Goal: Task Accomplishment & Management: Manage account settings

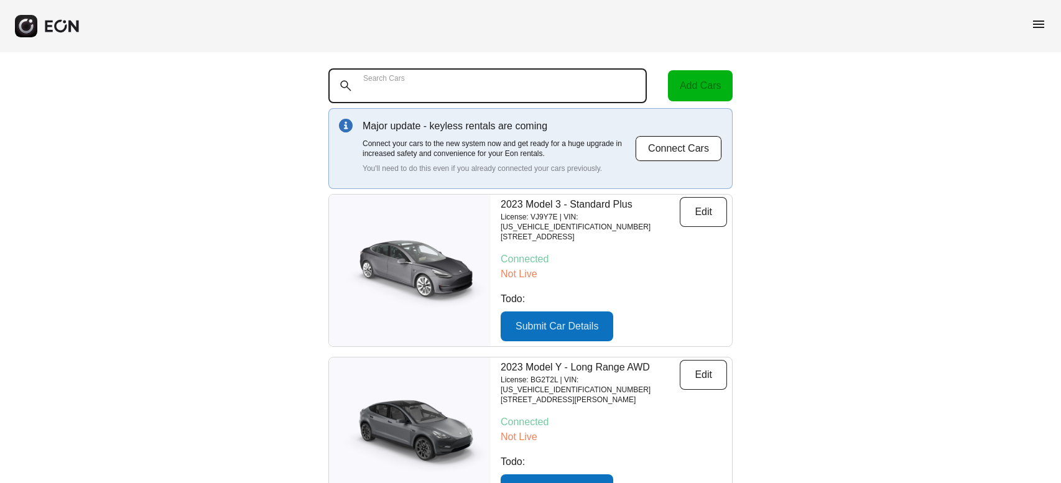
click at [505, 73] on Cars "Search Cars" at bounding box center [487, 85] width 318 height 35
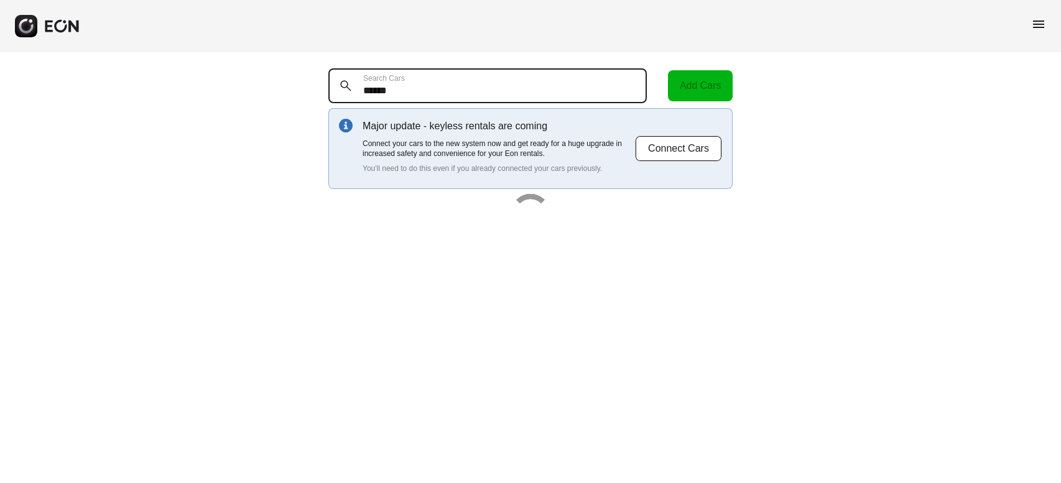
type Cars "******"
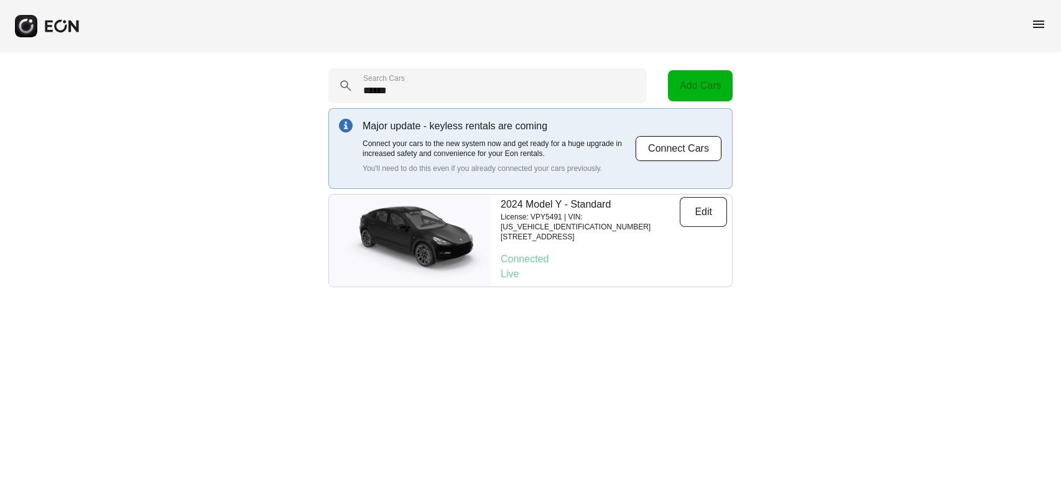
click at [1046, 24] on div "menu" at bounding box center [530, 26] width 1061 height 52
click at [1035, 20] on span "menu" at bounding box center [1038, 24] width 15 height 15
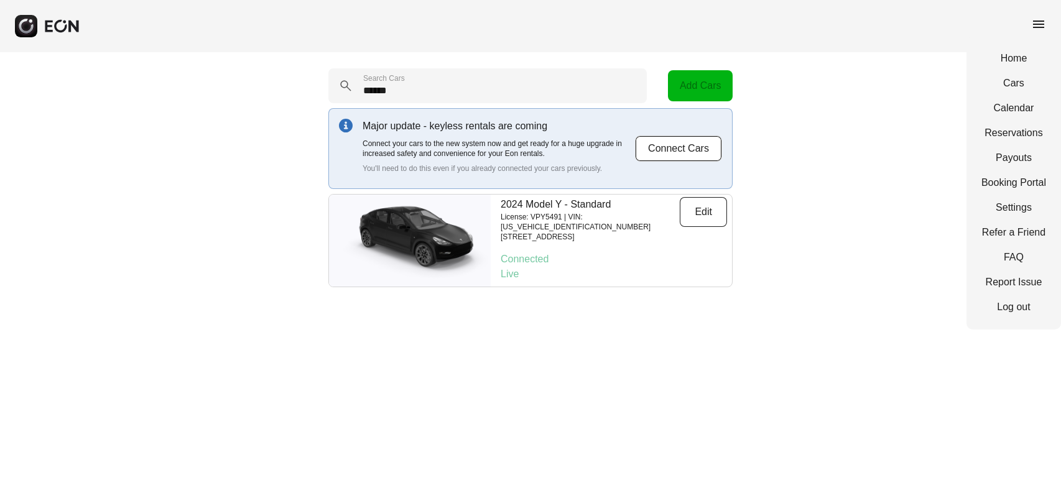
click at [1022, 141] on div "Home Cars Calendar Reservations Payouts Booking Portal Settings Refer a Friend …" at bounding box center [1013, 183] width 95 height 294
click at [1021, 129] on link "Reservations" at bounding box center [1013, 133] width 65 height 15
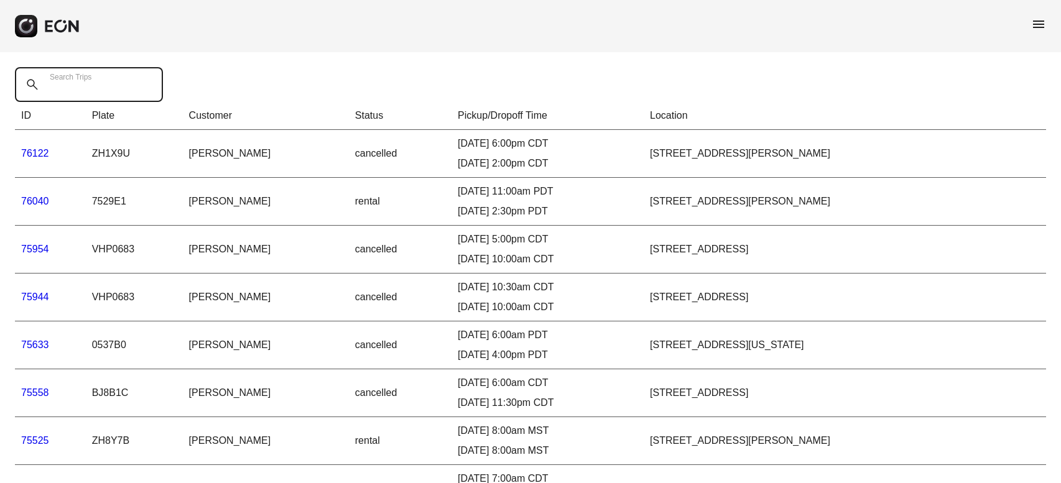
click at [113, 89] on Trips "Search Trips" at bounding box center [89, 84] width 148 height 35
type Trips "********"
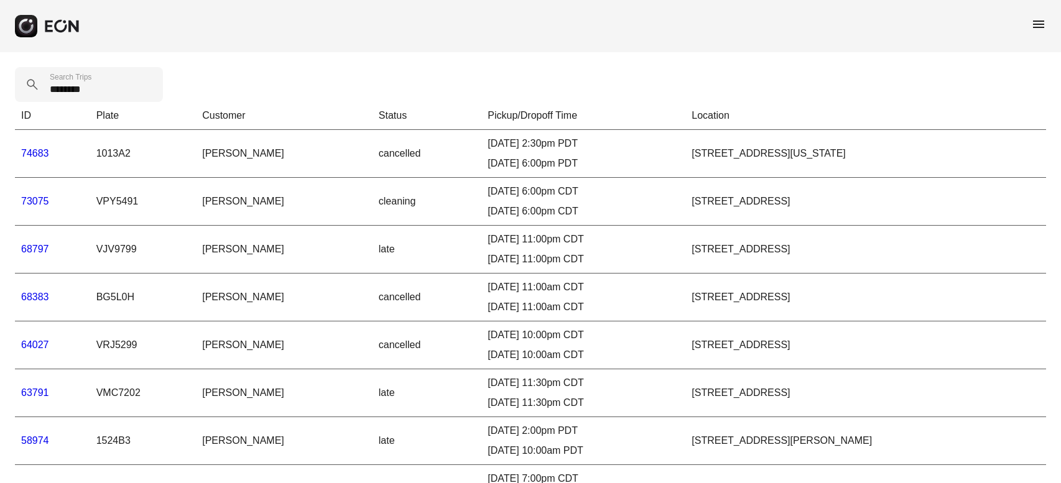
click at [39, 198] on link "73075" at bounding box center [35, 201] width 28 height 11
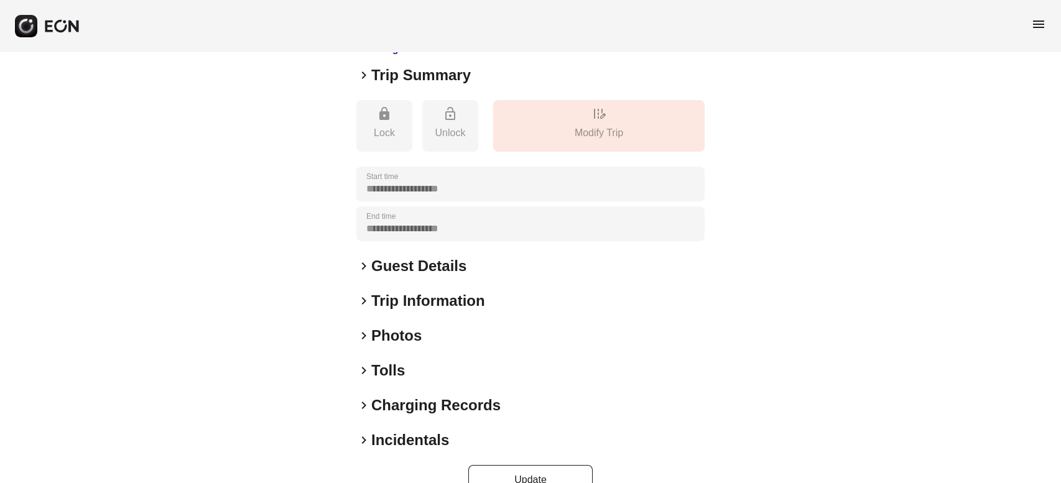
scroll to position [124, 0]
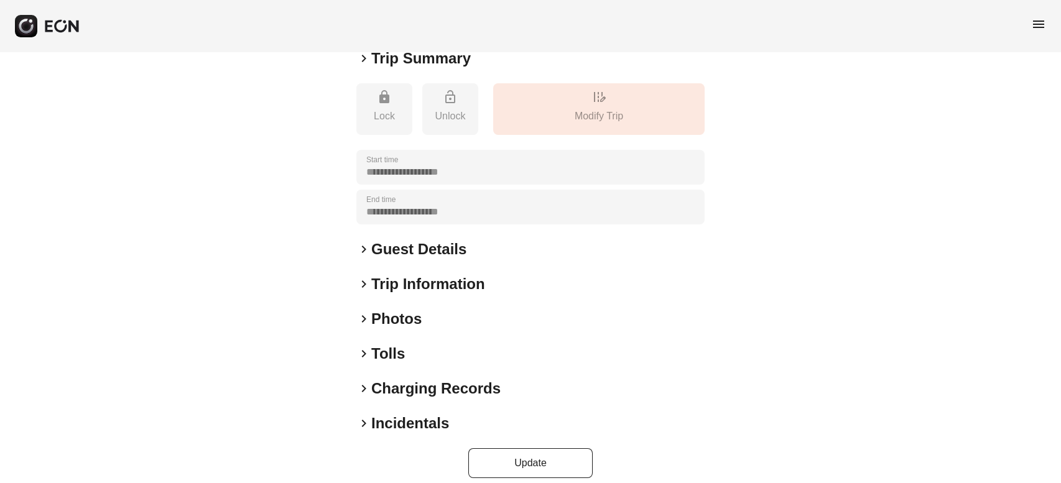
click at [364, 351] on span "keyboard_arrow_right" at bounding box center [363, 353] width 15 height 15
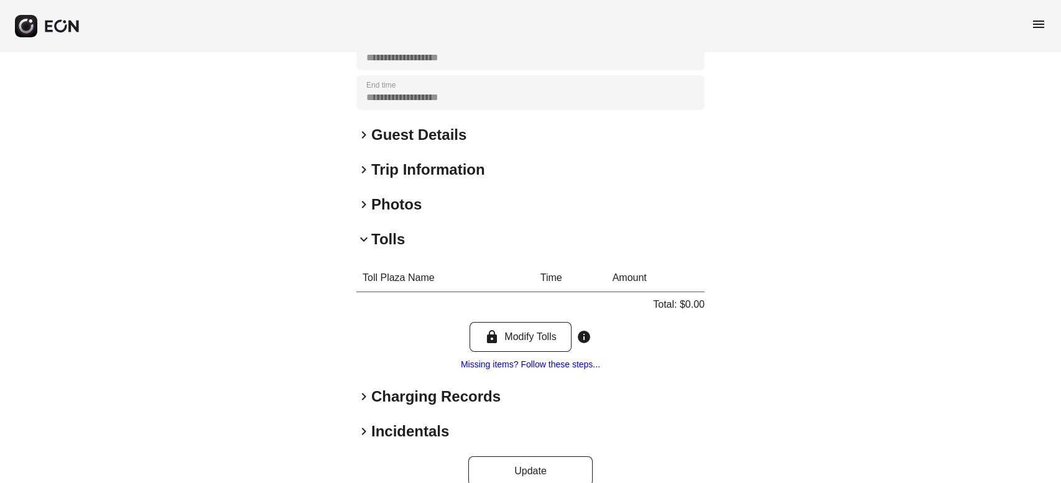
scroll to position [260, 0]
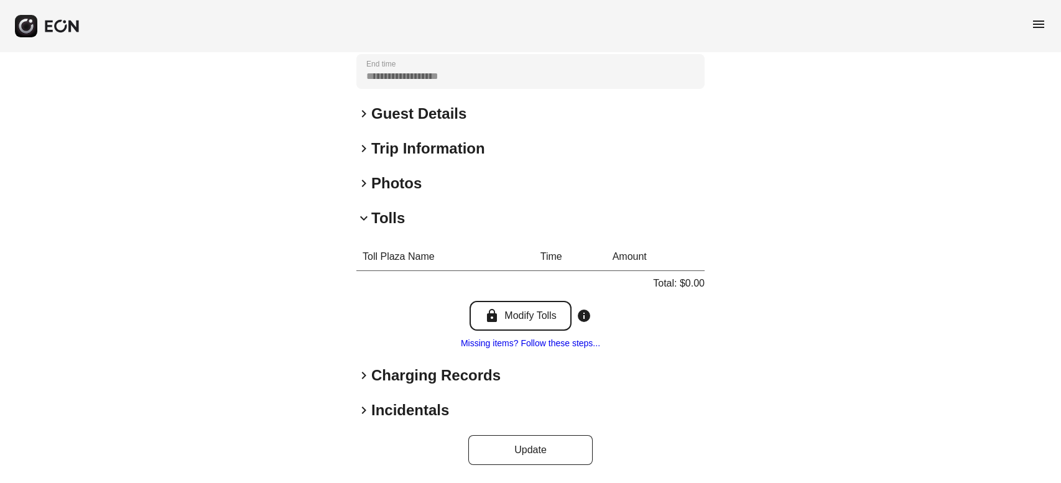
click at [537, 320] on button "lock Modify Tolls" at bounding box center [520, 316] width 101 height 30
click at [577, 345] on link "Missing items? Follow these steps..." at bounding box center [530, 343] width 139 height 10
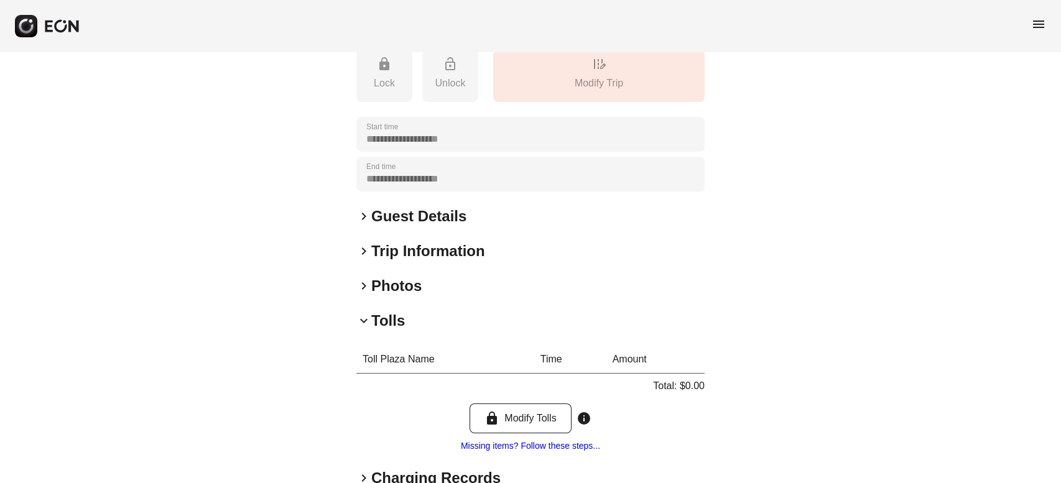
scroll to position [0, 0]
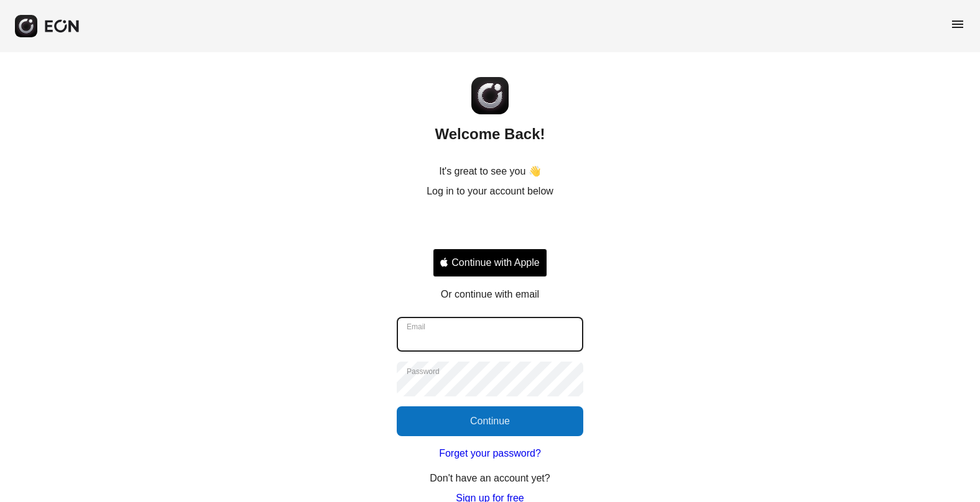
type input "**********"
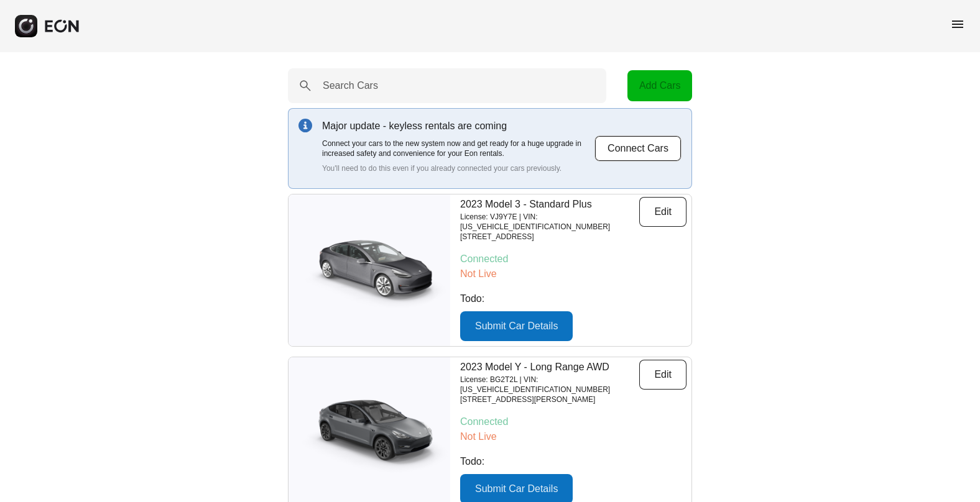
click at [960, 22] on span "menu" at bounding box center [957, 24] width 15 height 15
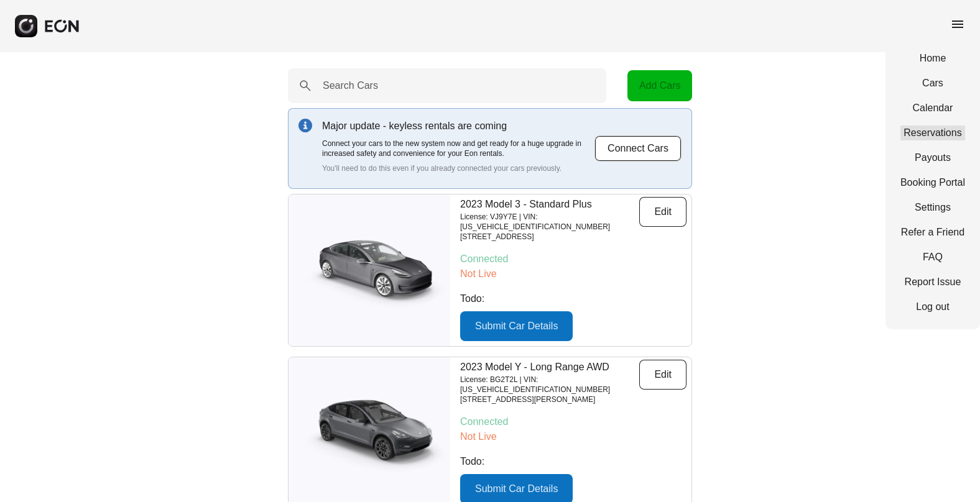
click at [942, 133] on link "Reservations" at bounding box center [933, 133] width 65 height 15
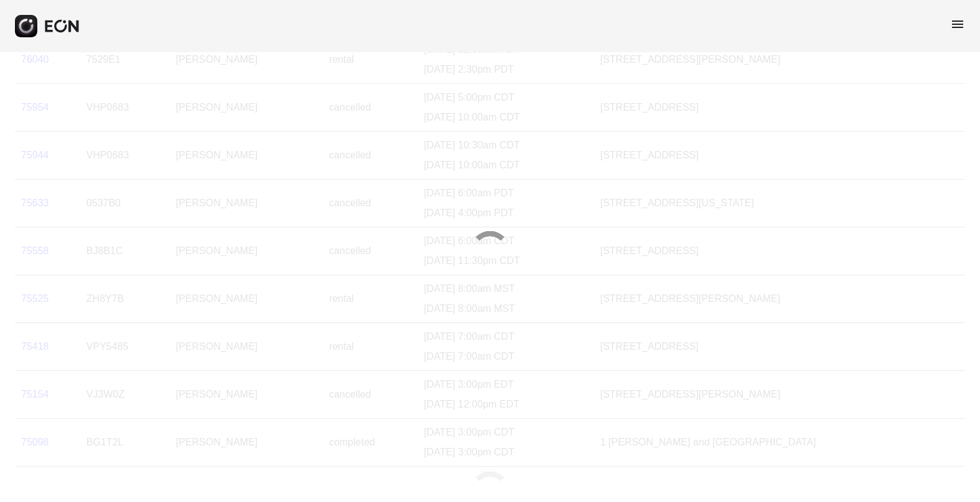
scroll to position [180, 0]
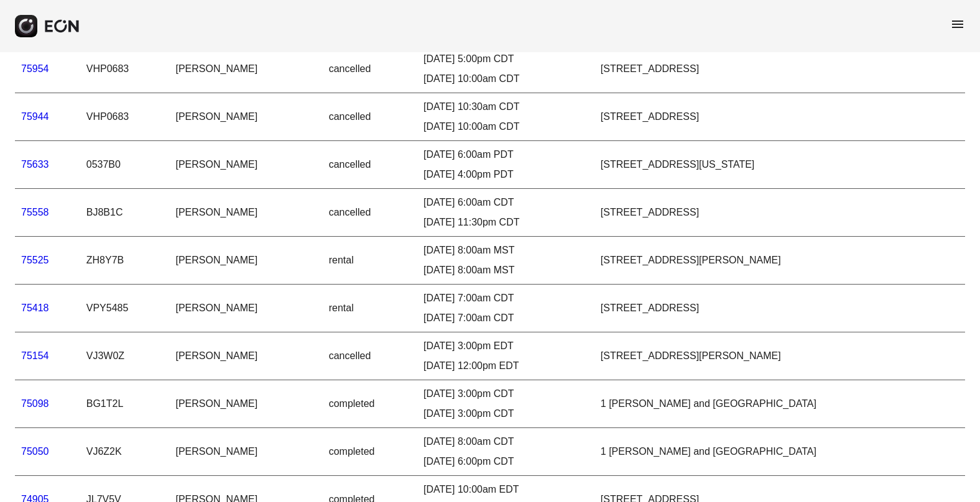
click at [44, 304] on link "75418" at bounding box center [35, 308] width 28 height 11
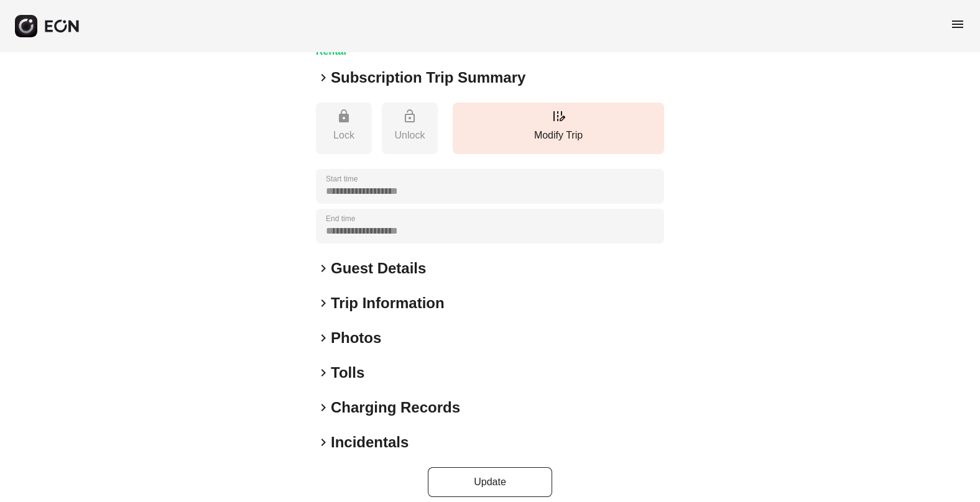
scroll to position [118, 0]
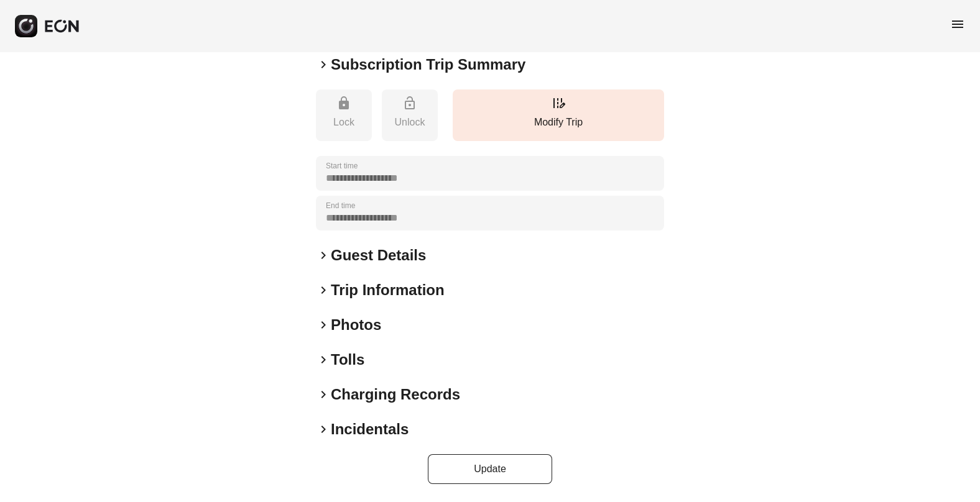
click at [319, 357] on span "keyboard_arrow_right" at bounding box center [323, 360] width 15 height 15
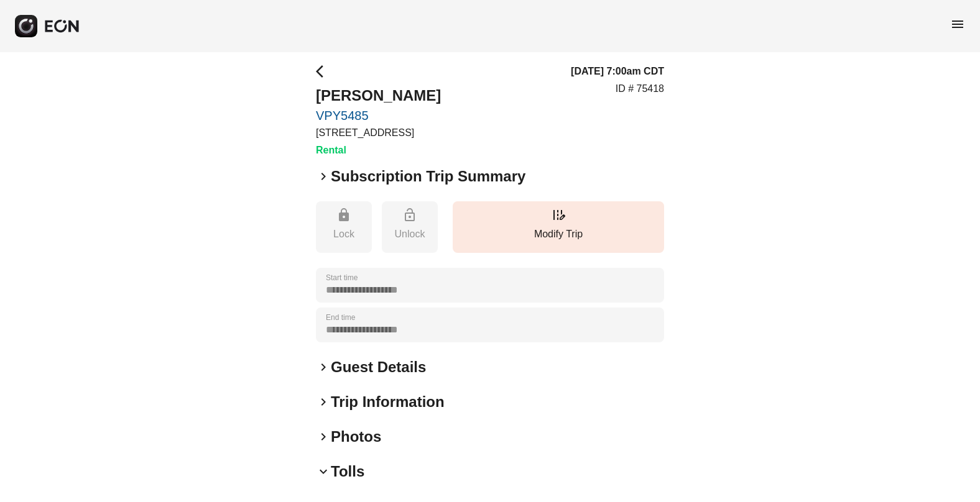
scroll to position [0, 0]
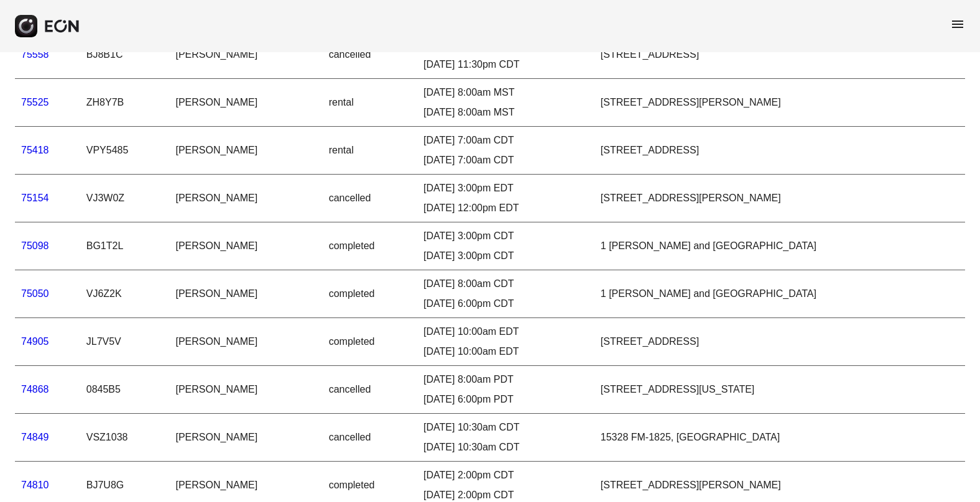
scroll to position [367, 0]
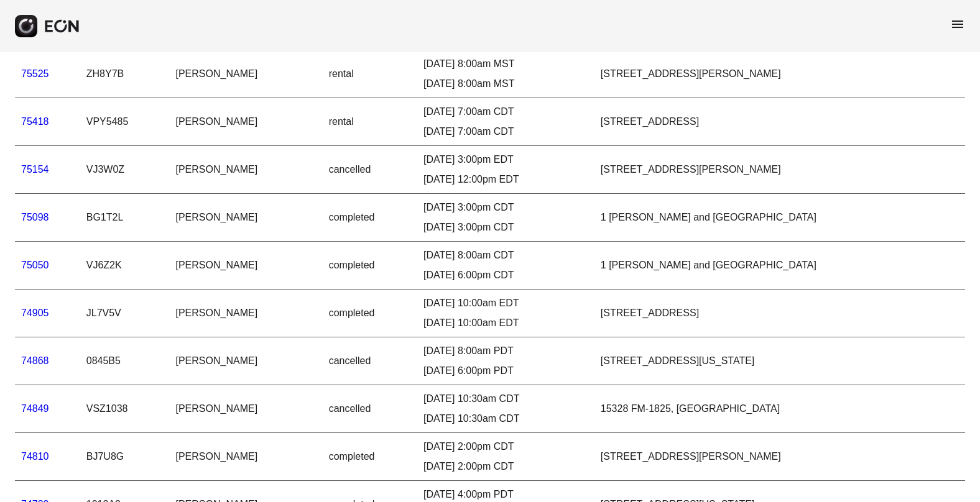
click at [44, 310] on link "74905" at bounding box center [35, 313] width 28 height 11
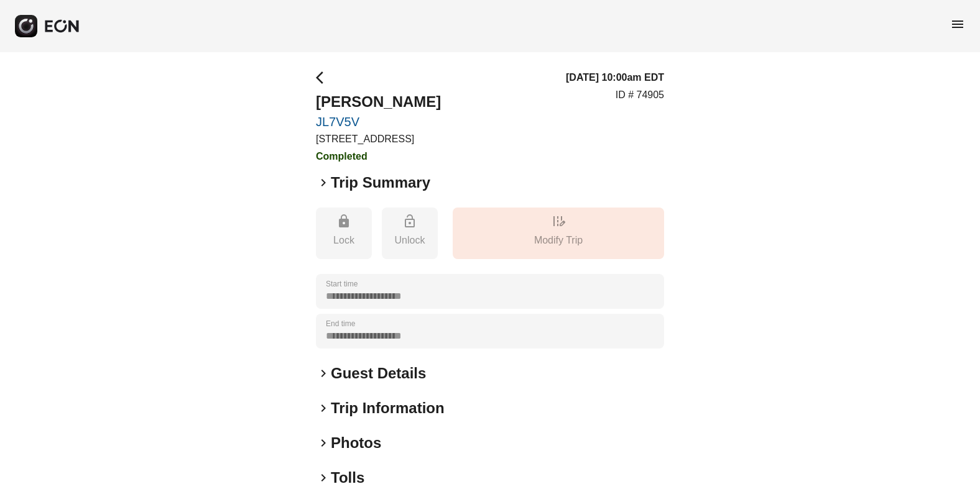
scroll to position [118, 0]
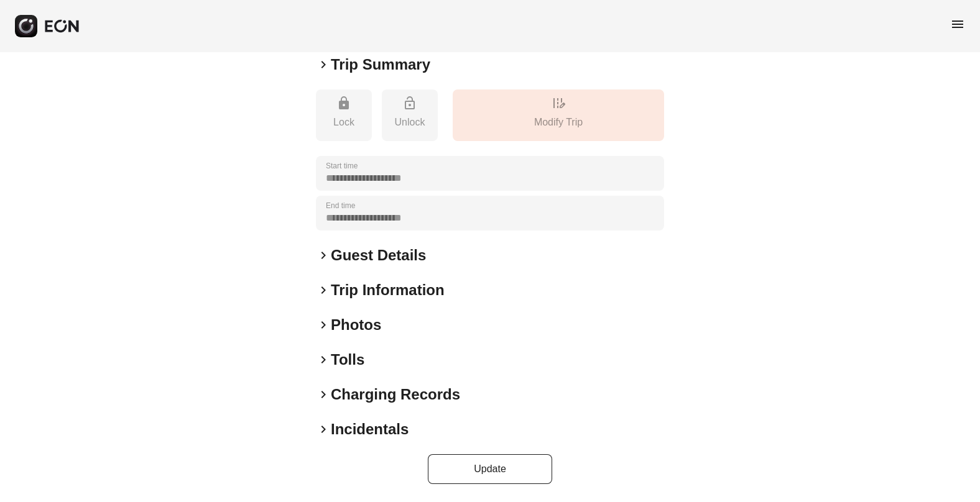
click at [320, 360] on span "keyboard_arrow_right" at bounding box center [323, 360] width 15 height 15
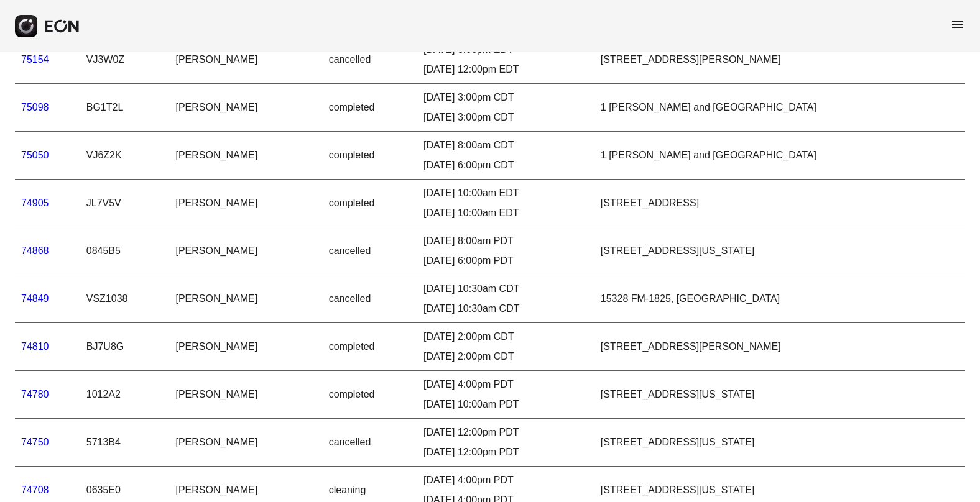
scroll to position [491, 0]
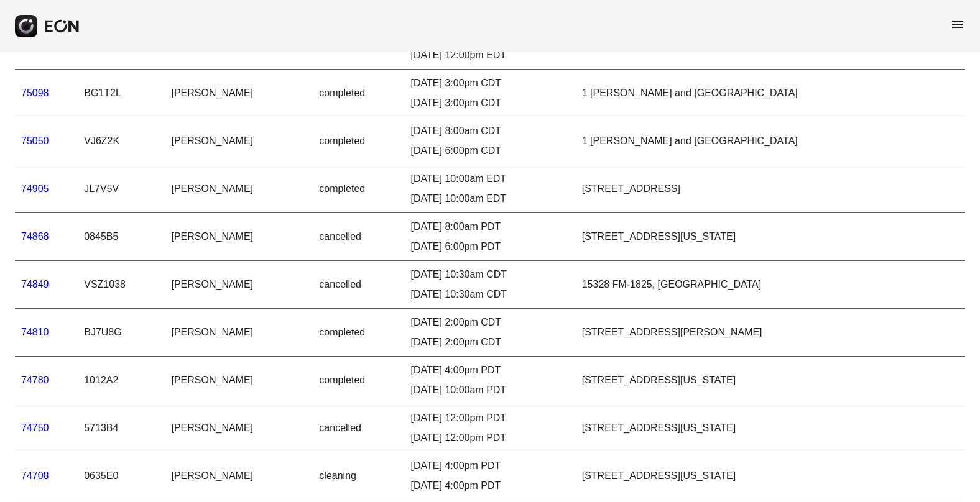
click at [45, 281] on link "74849" at bounding box center [35, 284] width 28 height 11
